Goal: Navigation & Orientation: Understand site structure

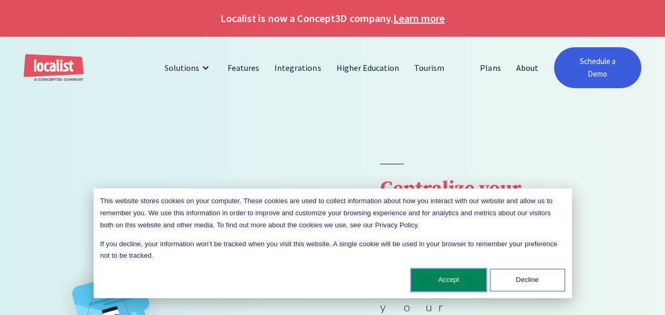
click at [458, 274] on button "Accept" at bounding box center [448, 280] width 75 height 23
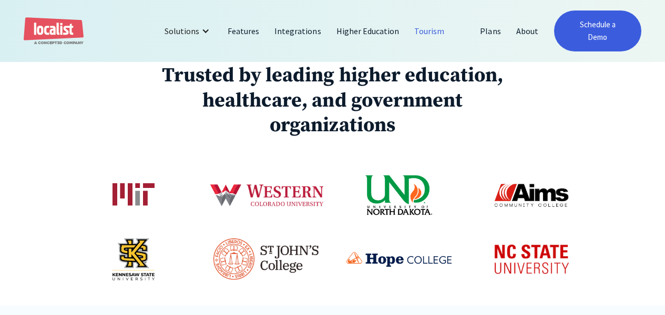
scroll to position [53, 0]
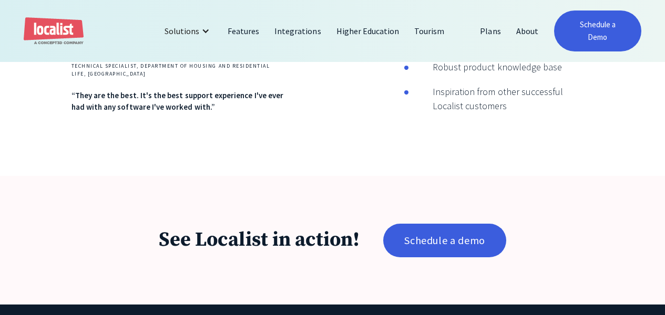
scroll to position [1595, 0]
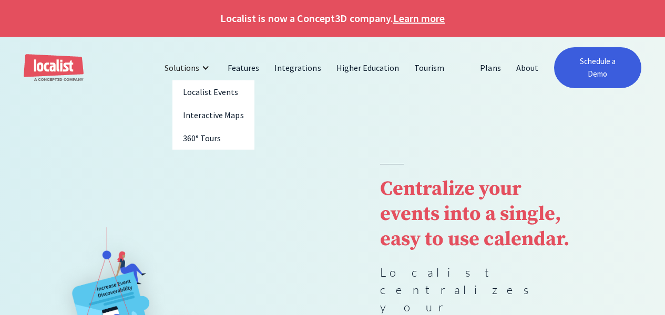
click at [203, 58] on div "Solutions" at bounding box center [189, 67] width 64 height 25
